Goal: Task Accomplishment & Management: Manage account settings

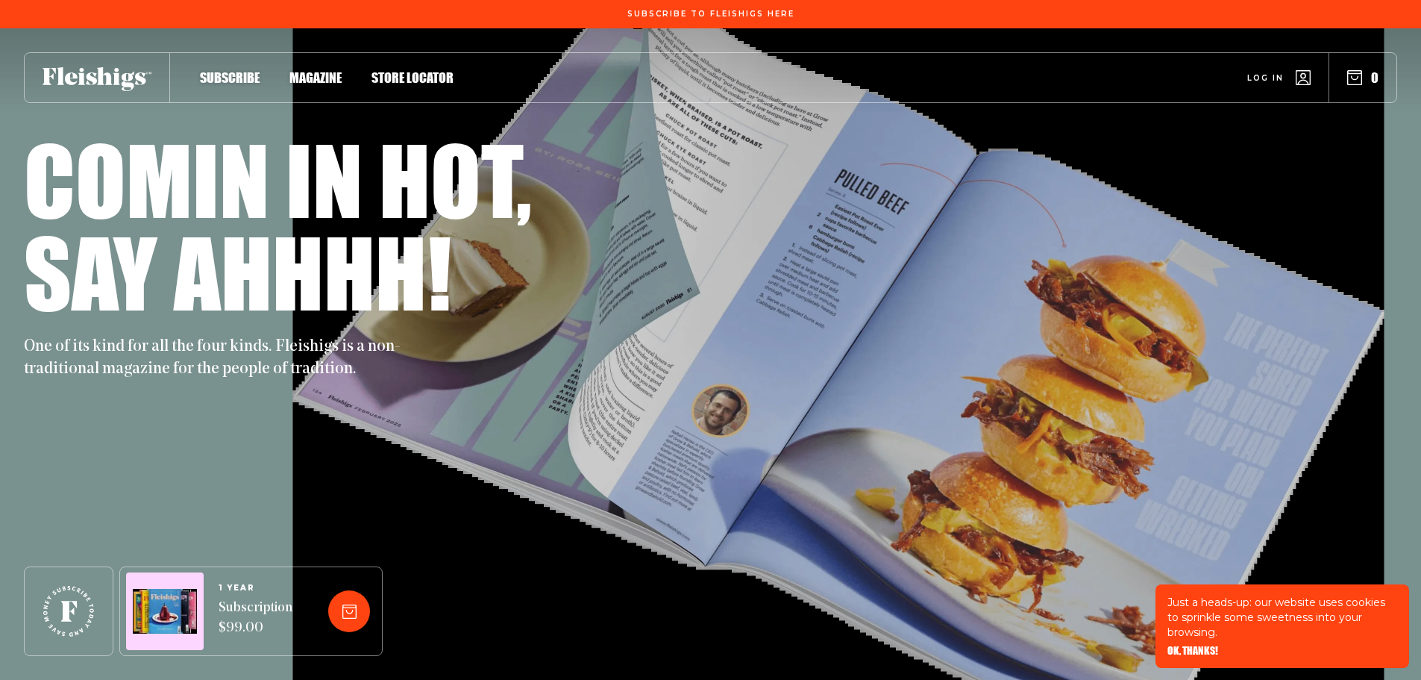
click at [1294, 75] on link "Log in" at bounding box center [1278, 77] width 63 height 15
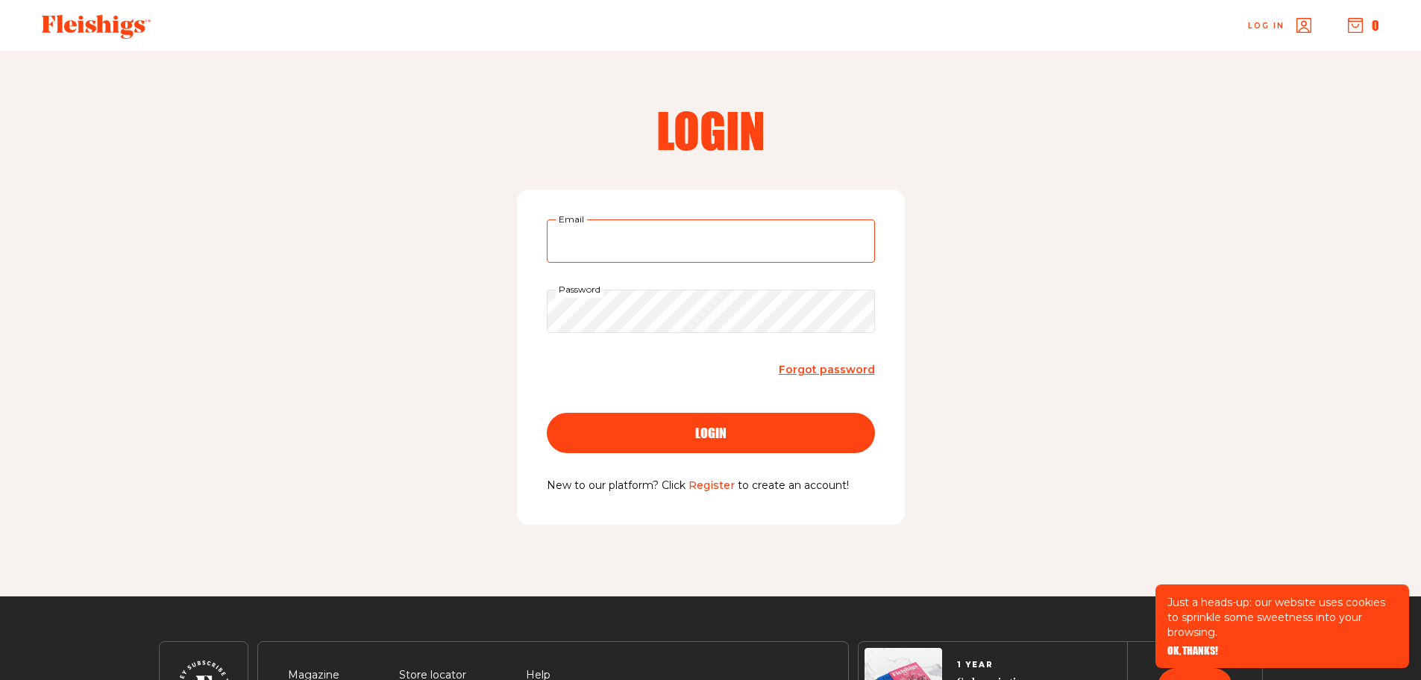
click at [680, 243] on input "Email" at bounding box center [711, 240] width 328 height 43
click at [599, 236] on input "Email" at bounding box center [711, 240] width 328 height 43
type input "jjmammon49@gmail.com"
click at [547, 413] on button "login" at bounding box center [711, 433] width 328 height 40
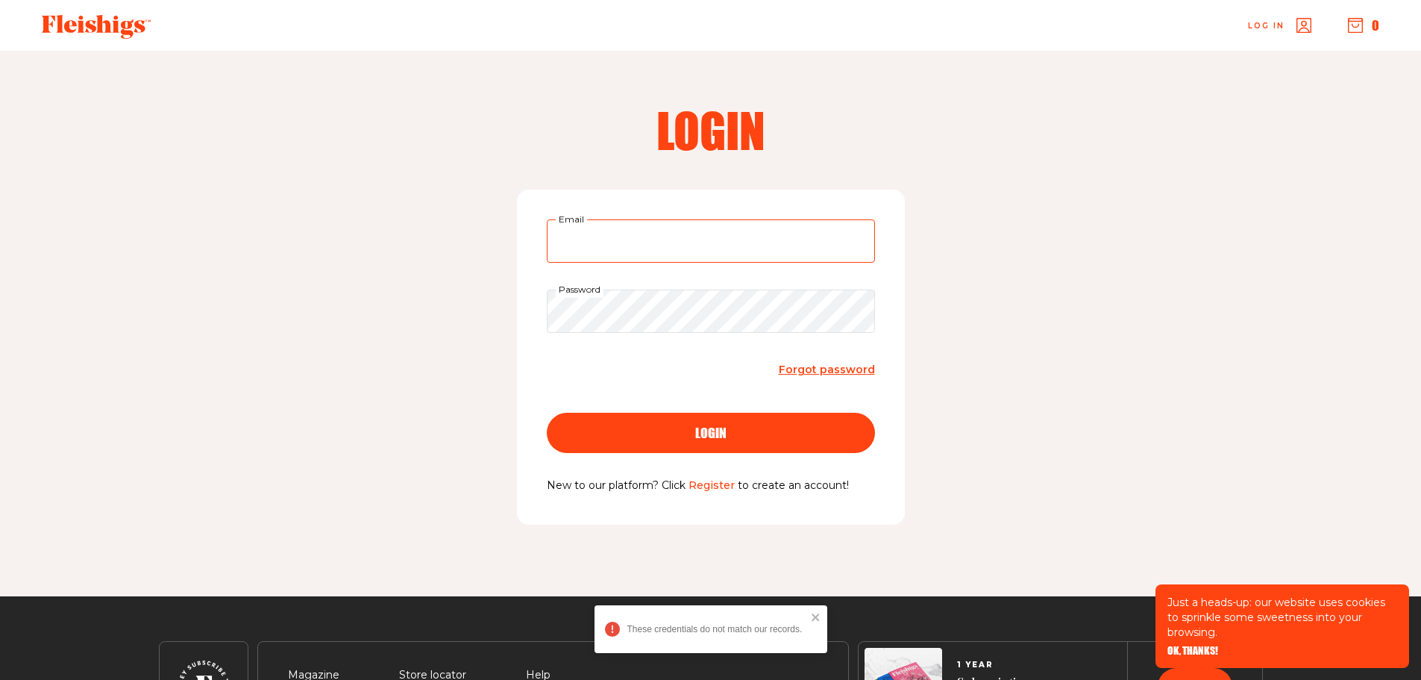
click at [640, 248] on input "Email" at bounding box center [711, 240] width 328 height 43
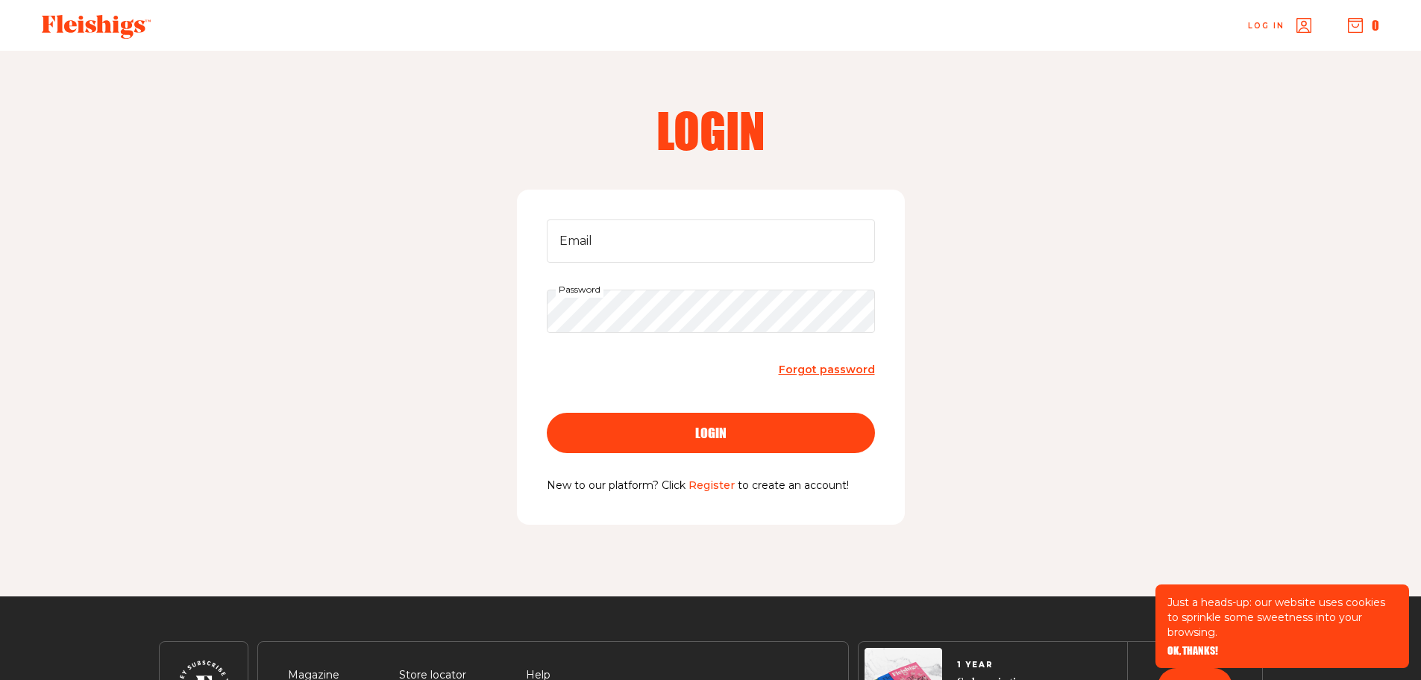
click at [720, 486] on link "Register" at bounding box center [712, 484] width 46 height 13
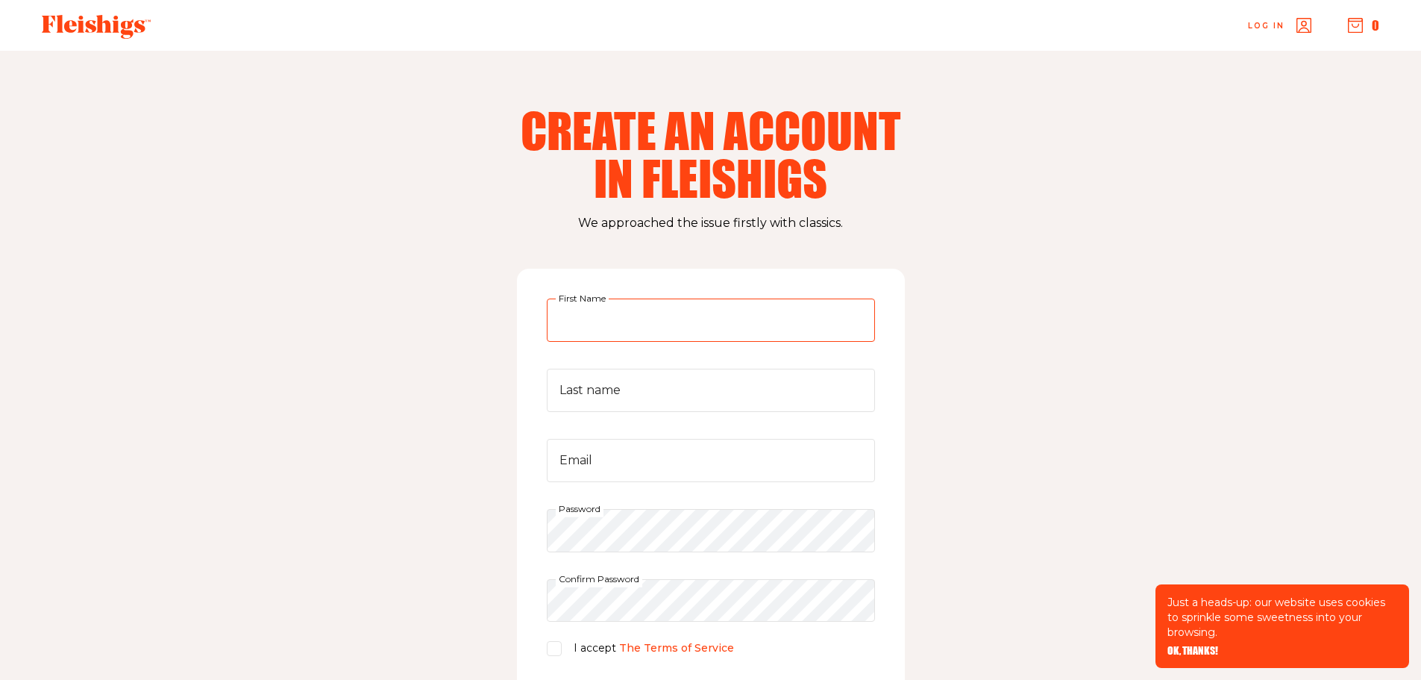
click at [686, 315] on input "First Name" at bounding box center [711, 319] width 328 height 43
type input "[PERSON_NAME]"
type input "Mammon"
type input "jjmammon49@gmail.com"
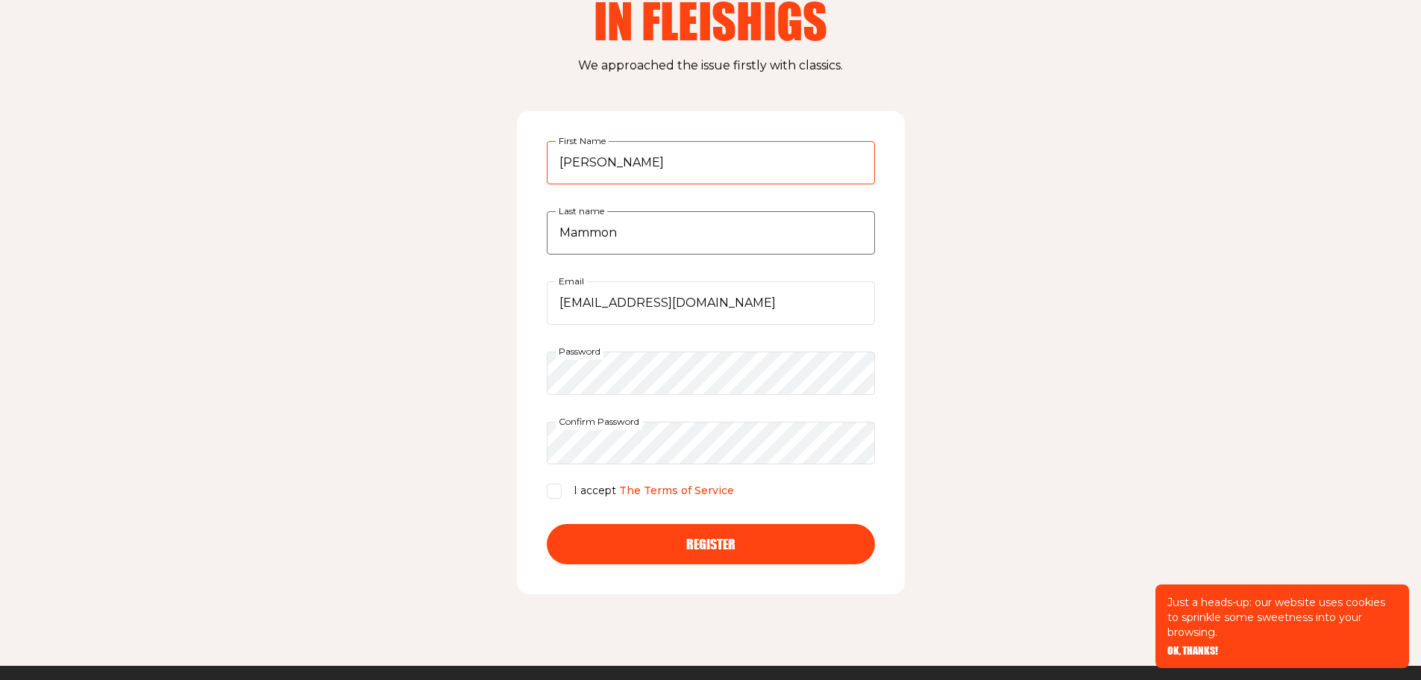
scroll to position [224, 0]
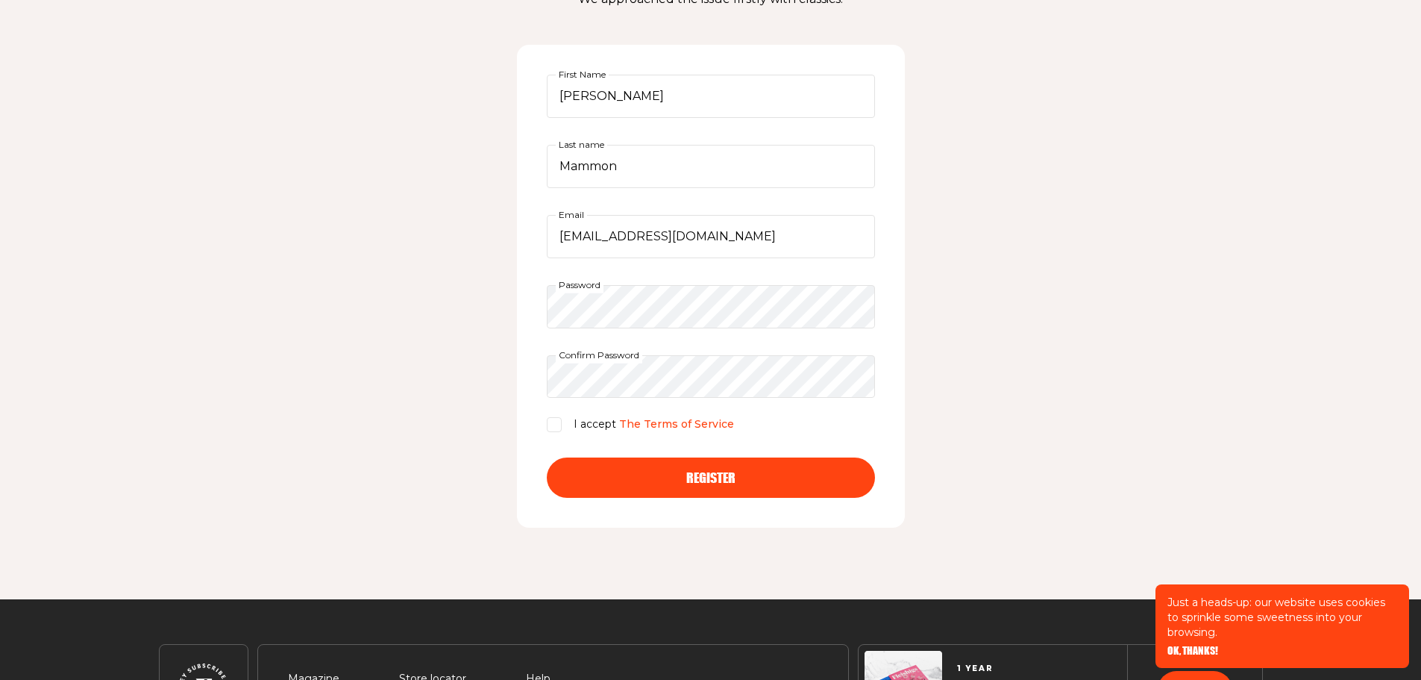
click at [554, 419] on input "I accept The Terms of Service" at bounding box center [554, 424] width 15 height 15
checkbox input "true"
click at [626, 462] on button "Register" at bounding box center [711, 477] width 328 height 40
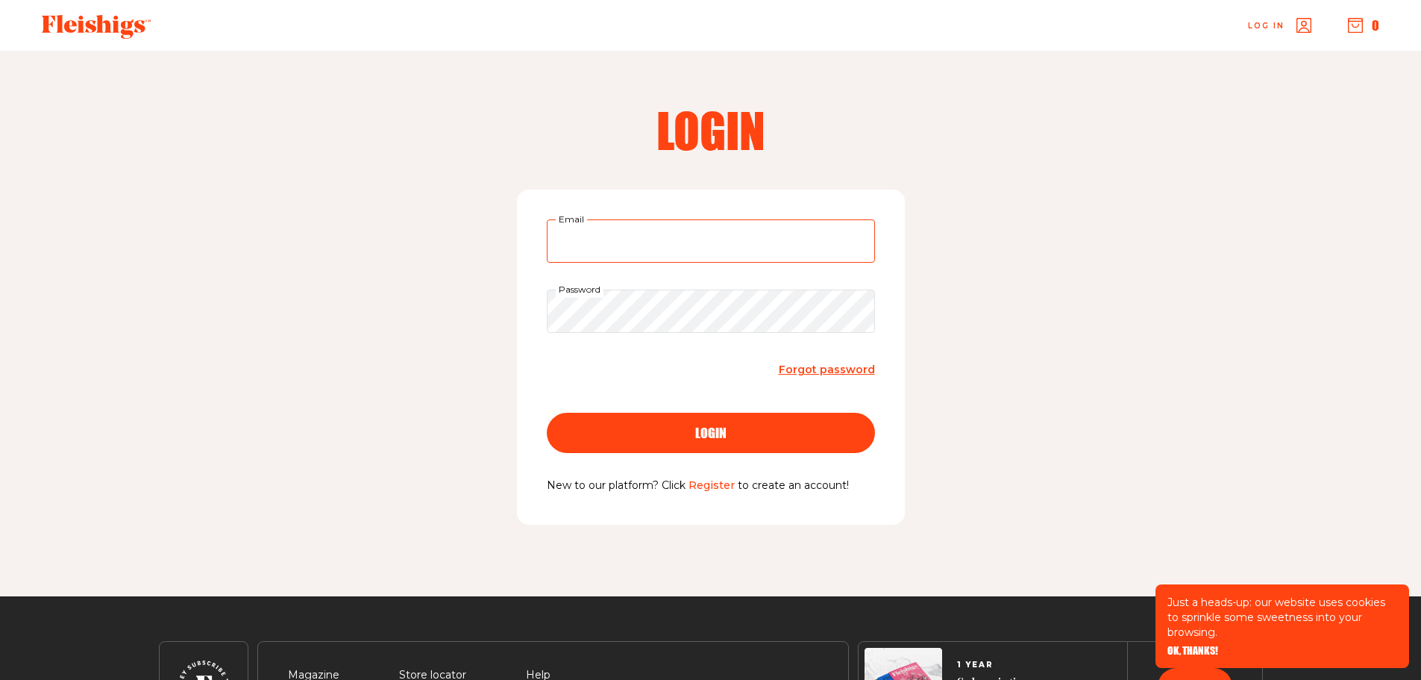
click at [806, 234] on input "Email" at bounding box center [711, 240] width 328 height 43
type input "[EMAIL_ADDRESS][DOMAIN_NAME]"
click at [547, 413] on button "login" at bounding box center [711, 433] width 328 height 40
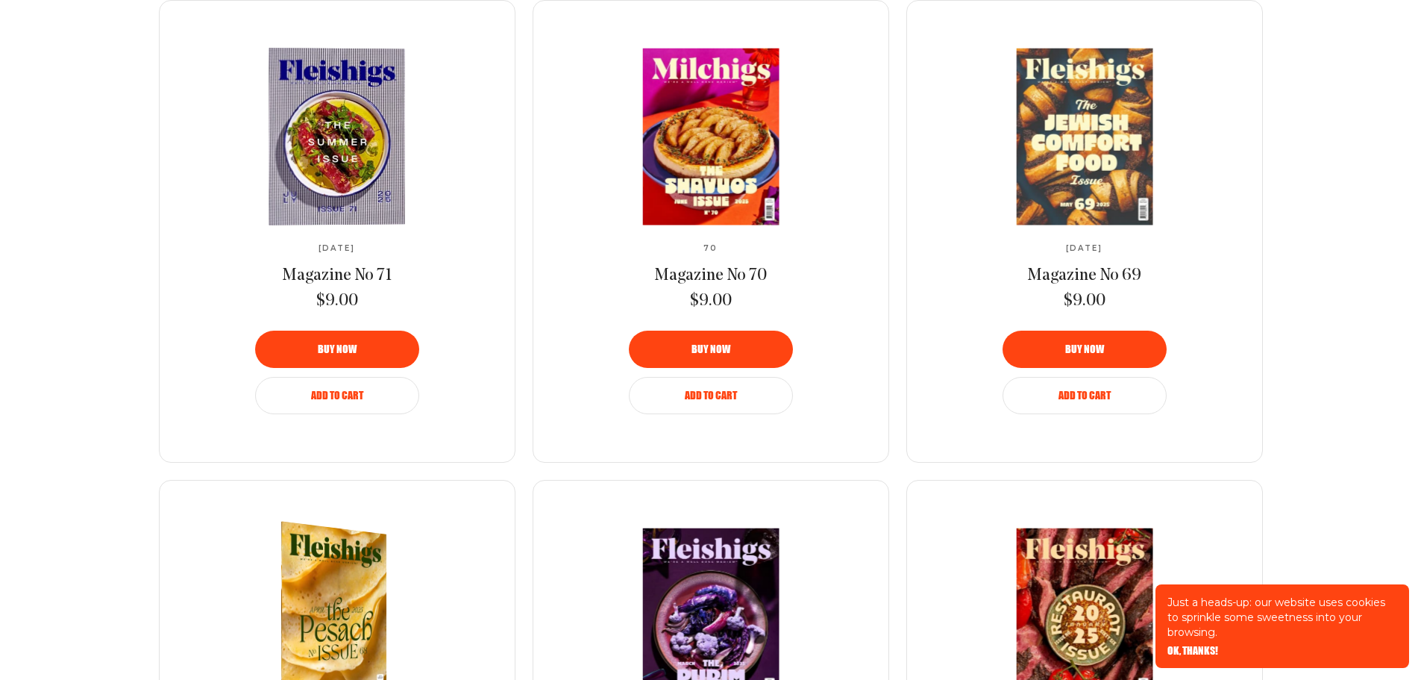
scroll to position [2445, 0]
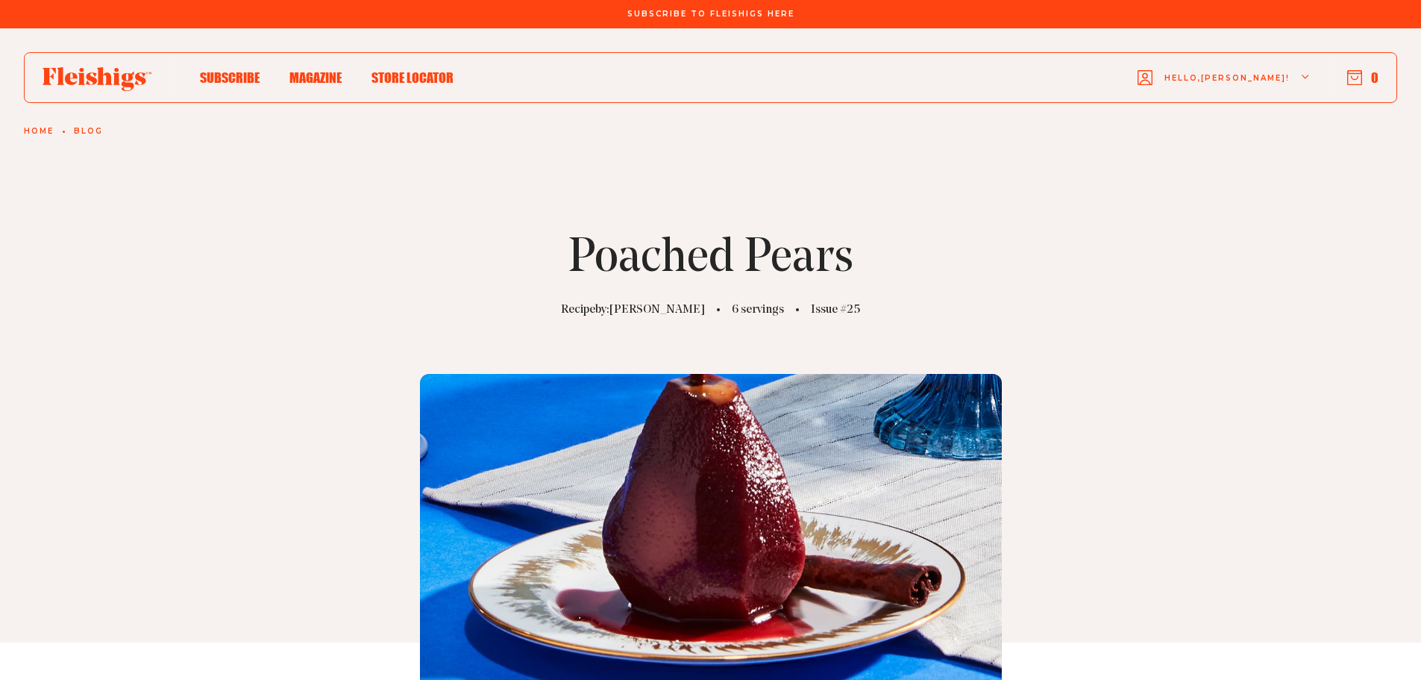
click at [824, 69] on div "Hello, Jeremy ! 0" at bounding box center [925, 77] width 943 height 59
click at [637, 1] on div "Subscribe To Fleishigs Here" at bounding box center [710, 14] width 1421 height 28
click at [88, 131] on link "Blog" at bounding box center [88, 131] width 29 height 9
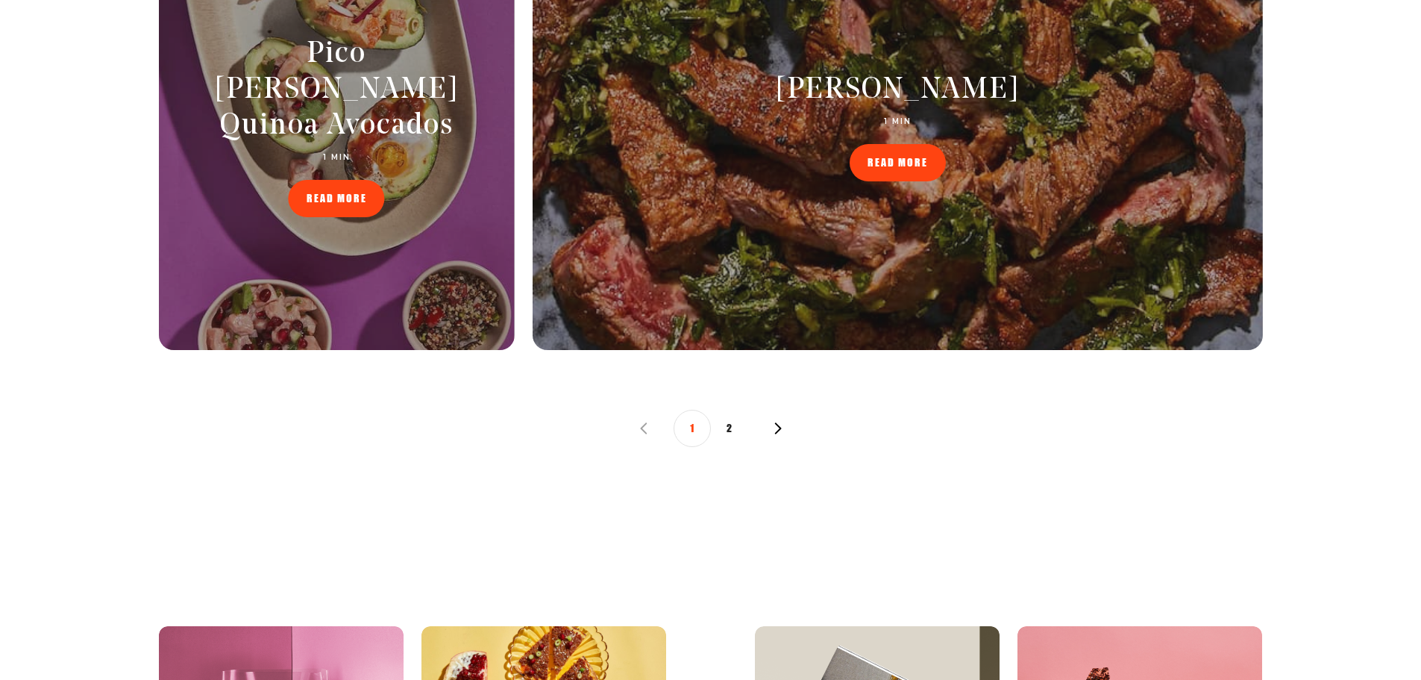
scroll to position [1492, 0]
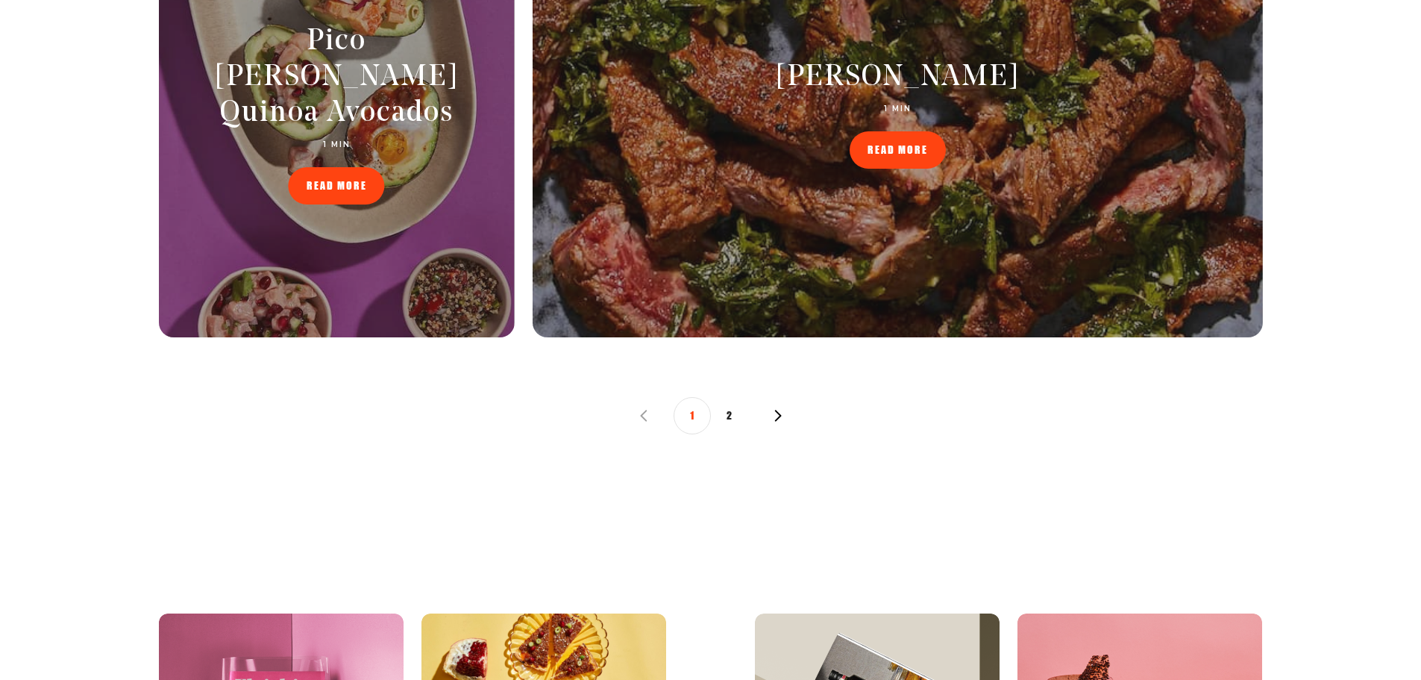
click at [730, 413] on button "2" at bounding box center [729, 415] width 37 height 37
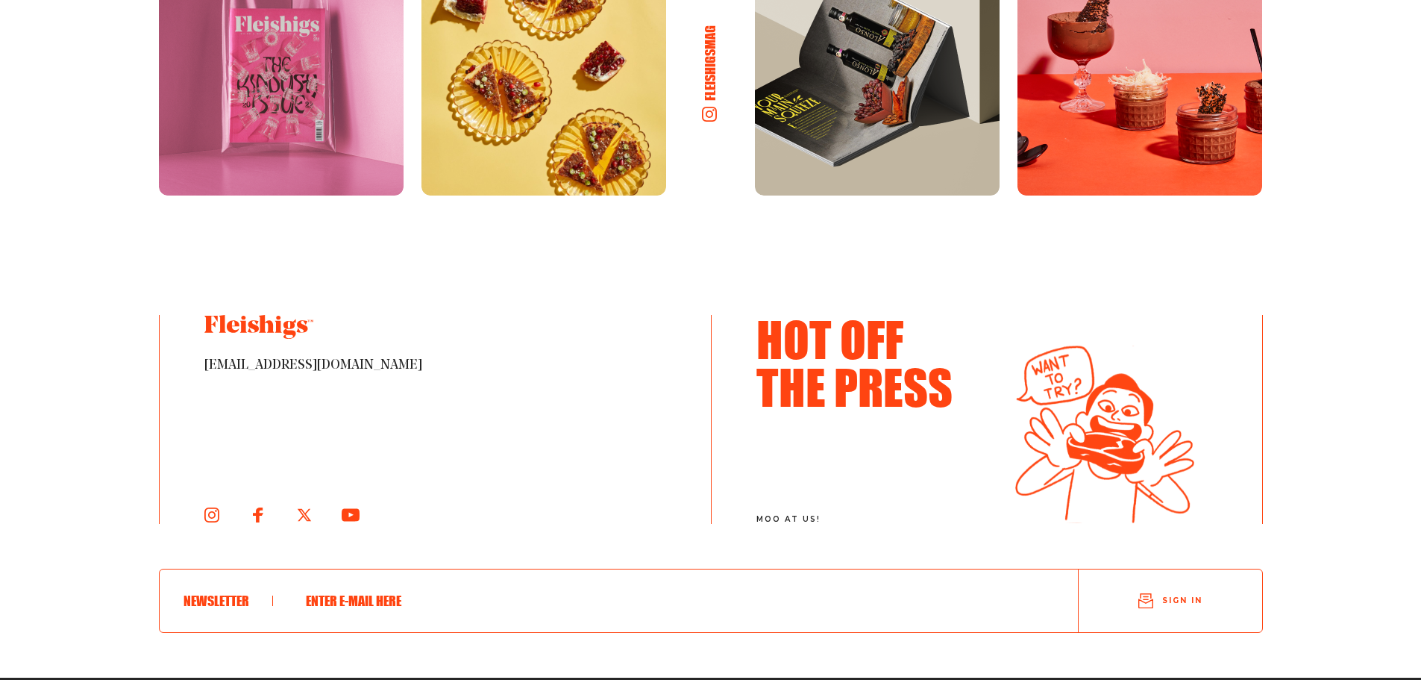
scroll to position [2164, 0]
